Goal: Information Seeking & Learning: Learn about a topic

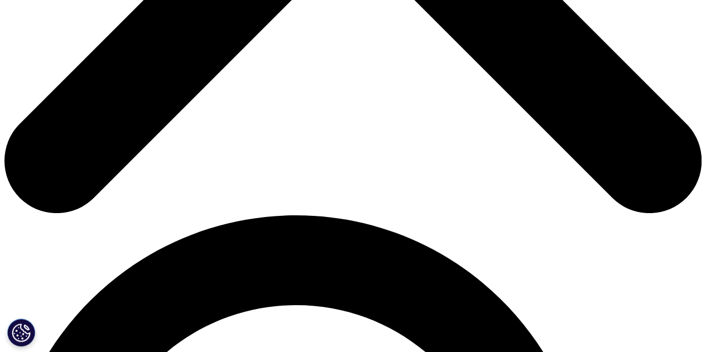
scroll to position [502, 0]
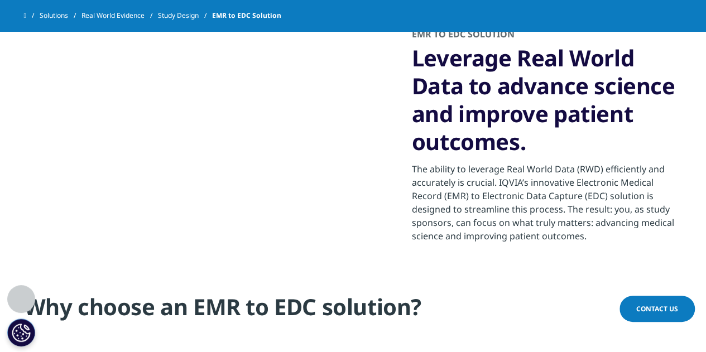
click at [532, 245] on div "EMR to EDC Solution Leverage Real World Data to advance science and improve pat…" at bounding box center [353, 135] width 658 height 271
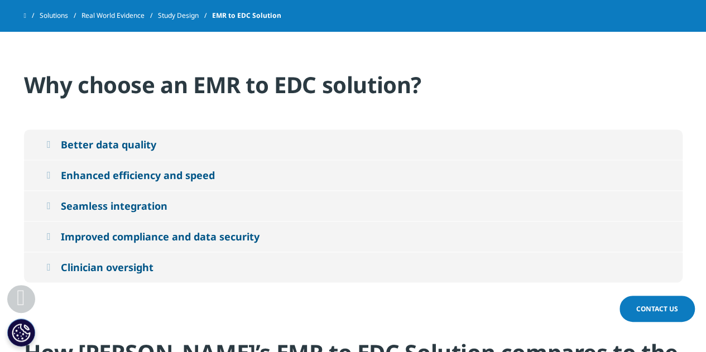
scroll to position [725, 0]
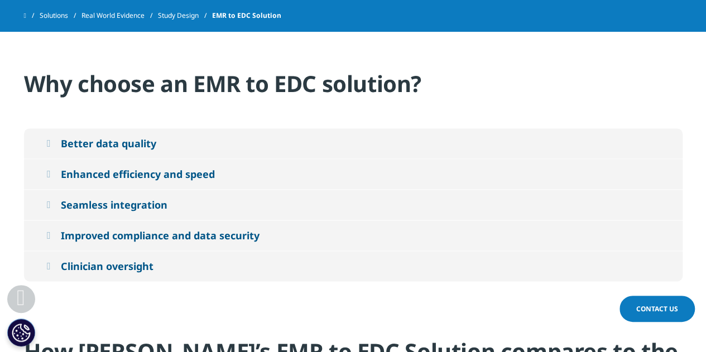
click at [174, 168] on div "Enhanced efficiency and speed" at bounding box center [138, 173] width 154 height 13
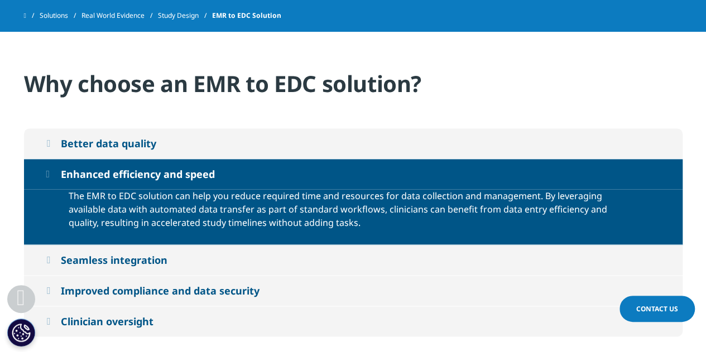
click at [156, 258] on div "Seamless integration" at bounding box center [114, 259] width 107 height 13
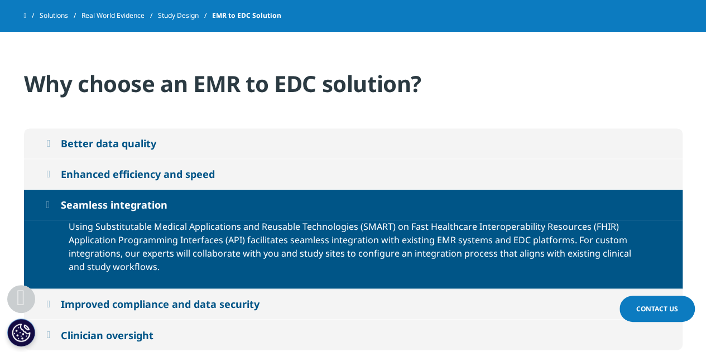
click at [179, 161] on button "Enhanced efficiency and speed" at bounding box center [353, 174] width 658 height 30
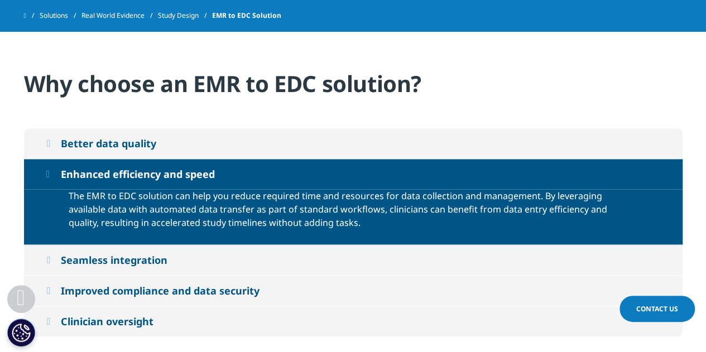
click at [167, 262] on div "Seamless integration" at bounding box center [114, 259] width 107 height 13
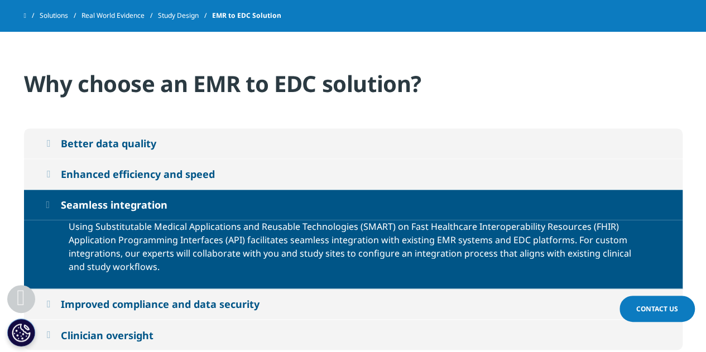
click at [168, 262] on p "Using Substitutable Medical Applications and Reusable Technologies (SMART) on F…" at bounding box center [353, 250] width 569 height 60
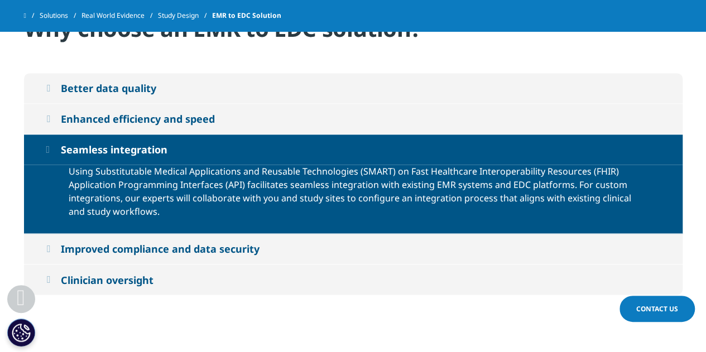
scroll to position [781, 0]
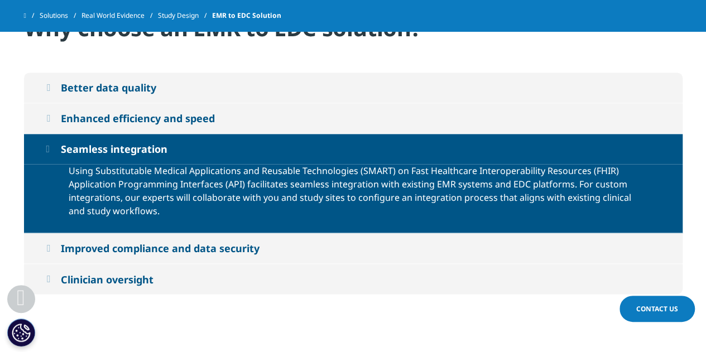
click at [105, 147] on div "Seamless integration" at bounding box center [114, 148] width 107 height 13
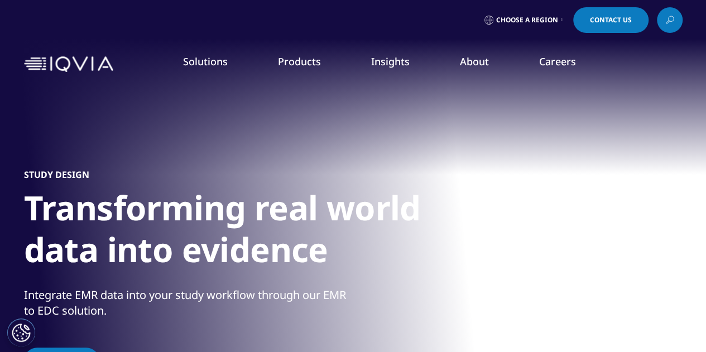
scroll to position [0, 0]
